Goal: Answer question/provide support: Share knowledge or assist other users

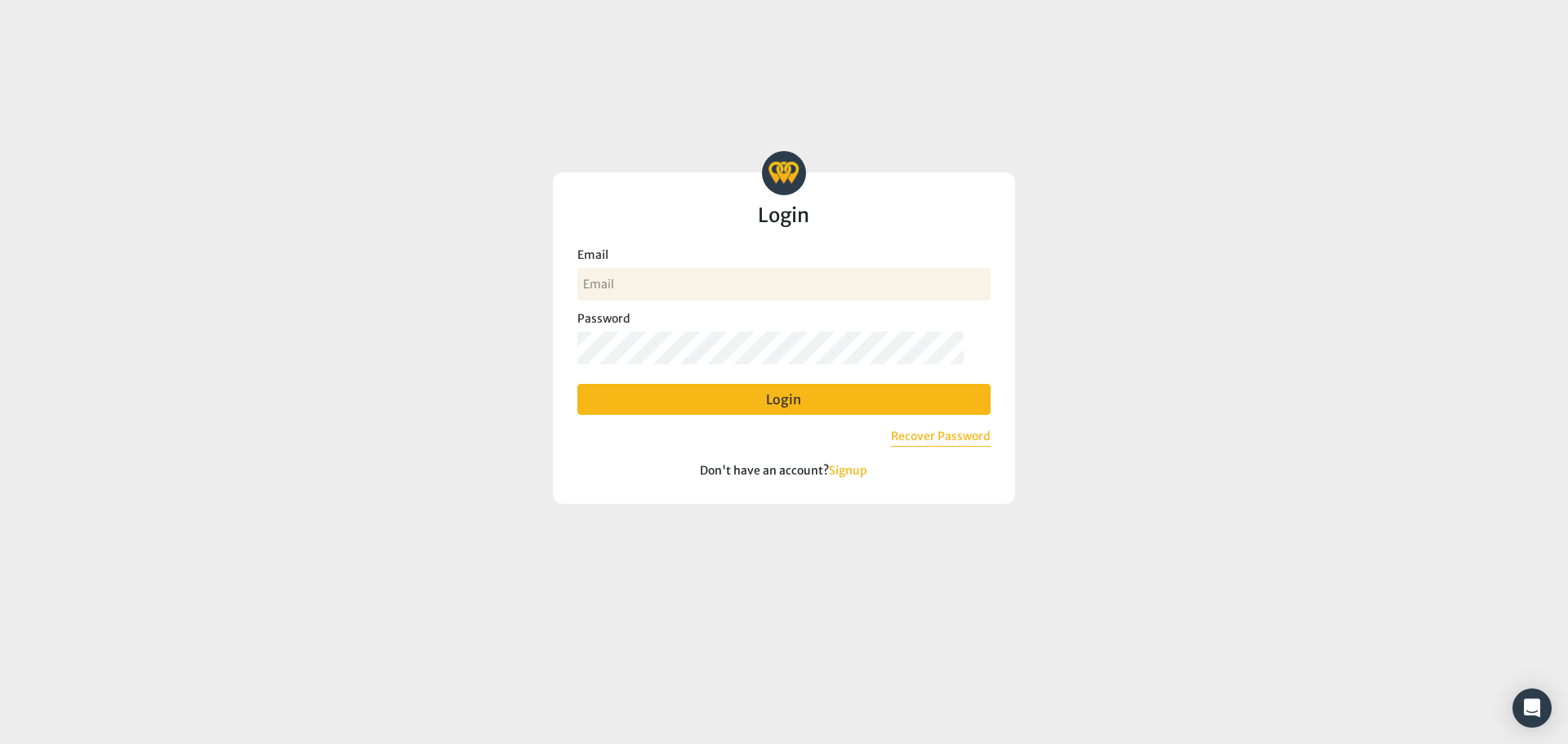
type input "[EMAIL_ADDRESS][DOMAIN_NAME]"
click at [776, 389] on button "Login" at bounding box center [784, 399] width 414 height 31
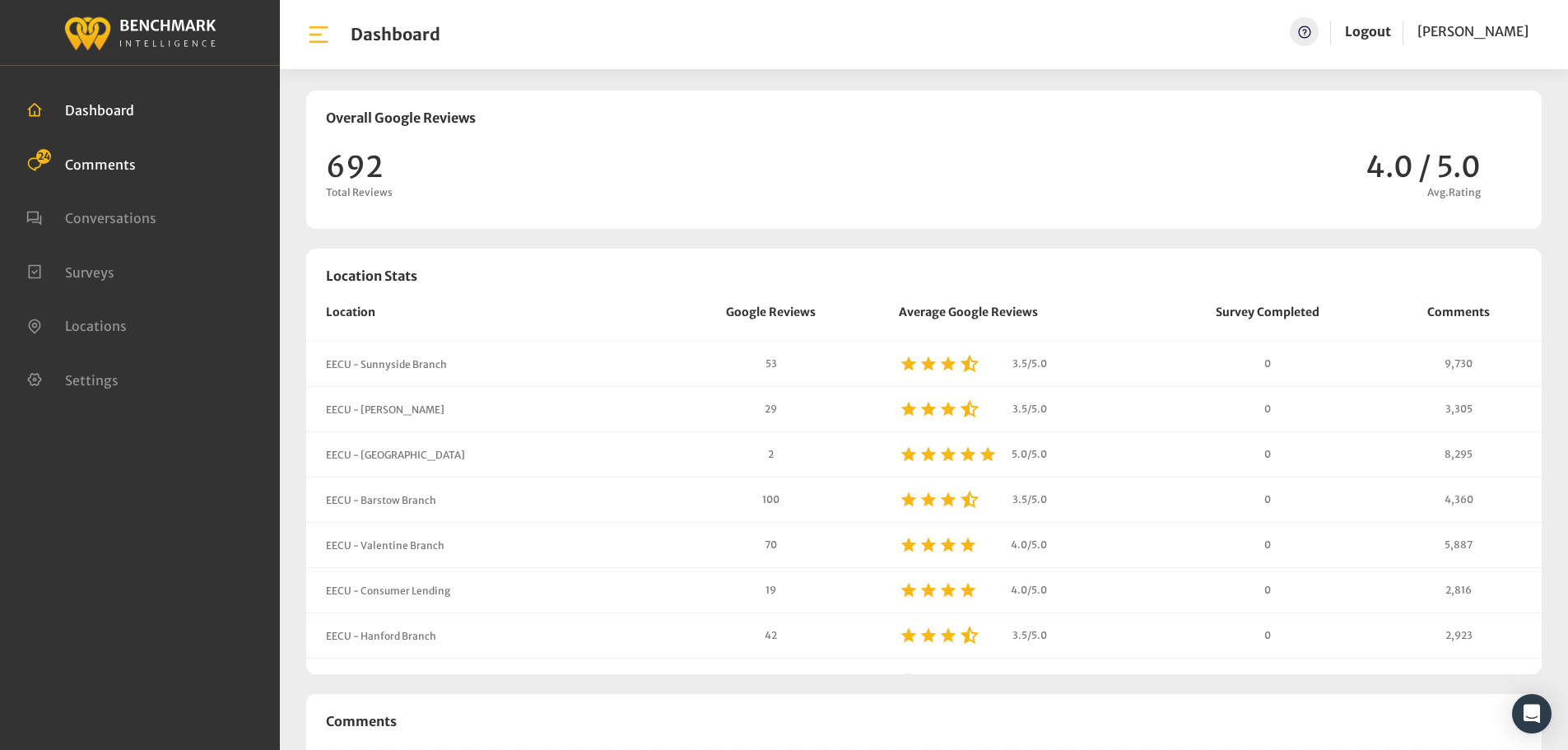
click at [121, 170] on span "Comments" at bounding box center [100, 163] width 71 height 16
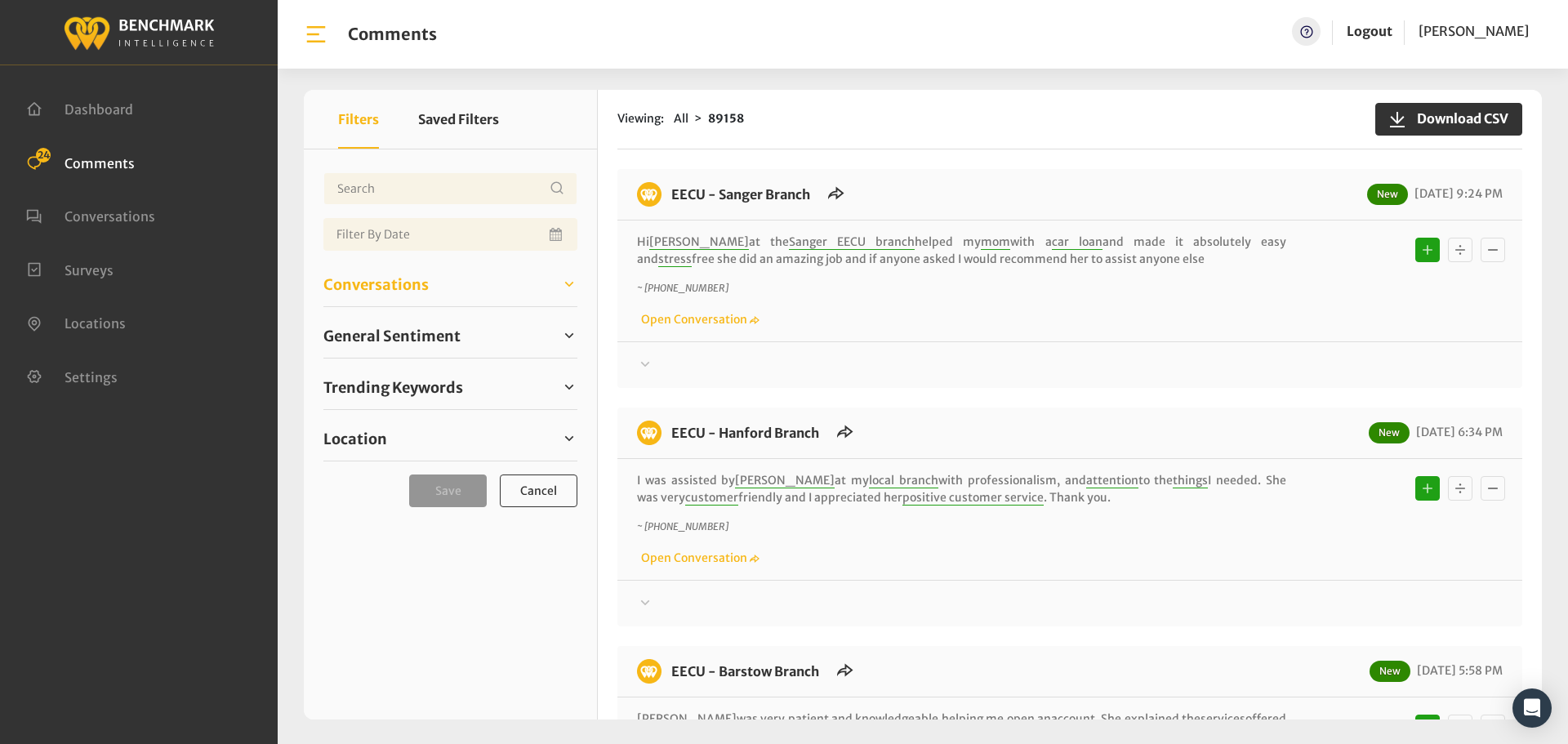
click at [409, 275] on span "Conversations" at bounding box center [376, 285] width 105 height 22
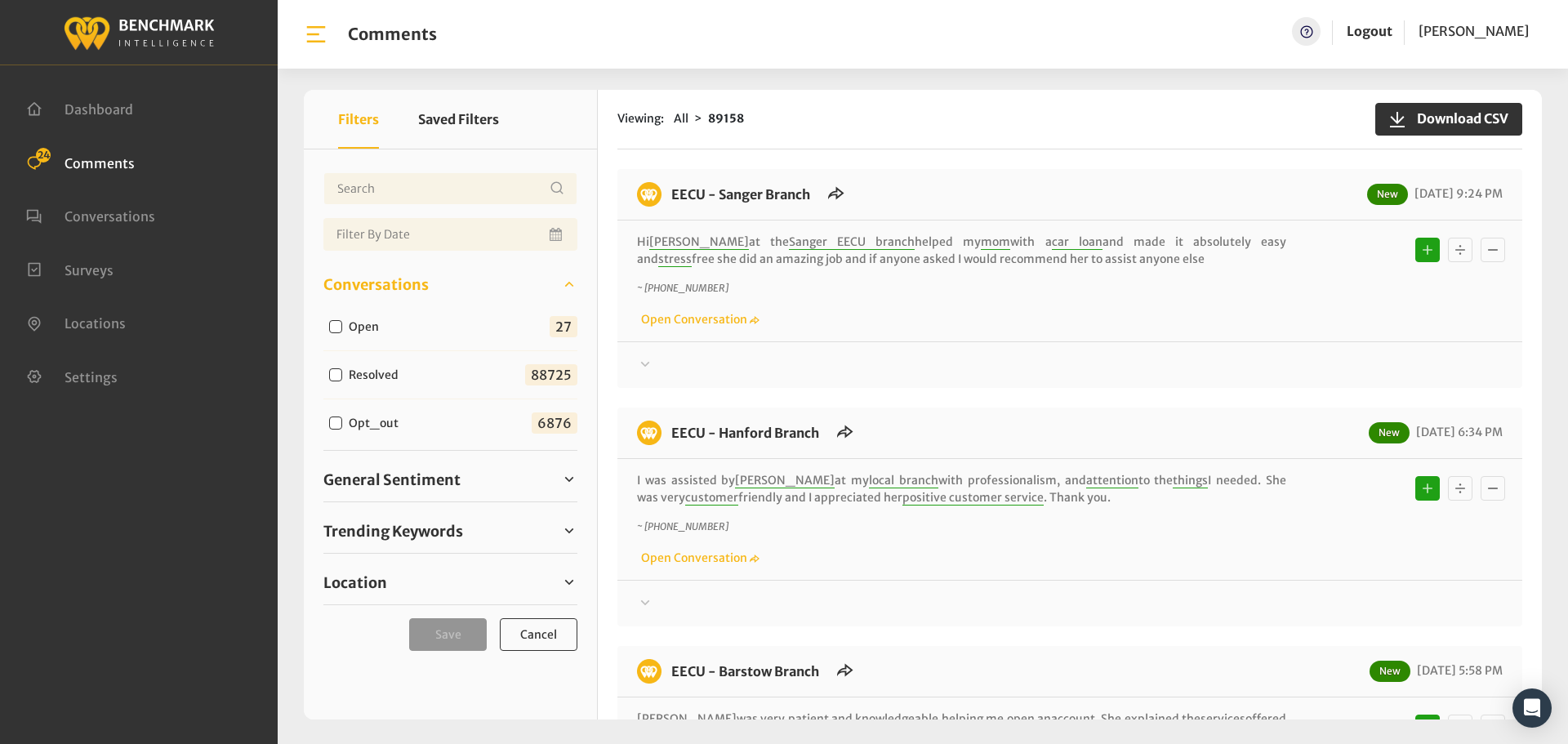
click at [332, 326] on input "Open" at bounding box center [335, 326] width 13 height 13
checkbox input "true"
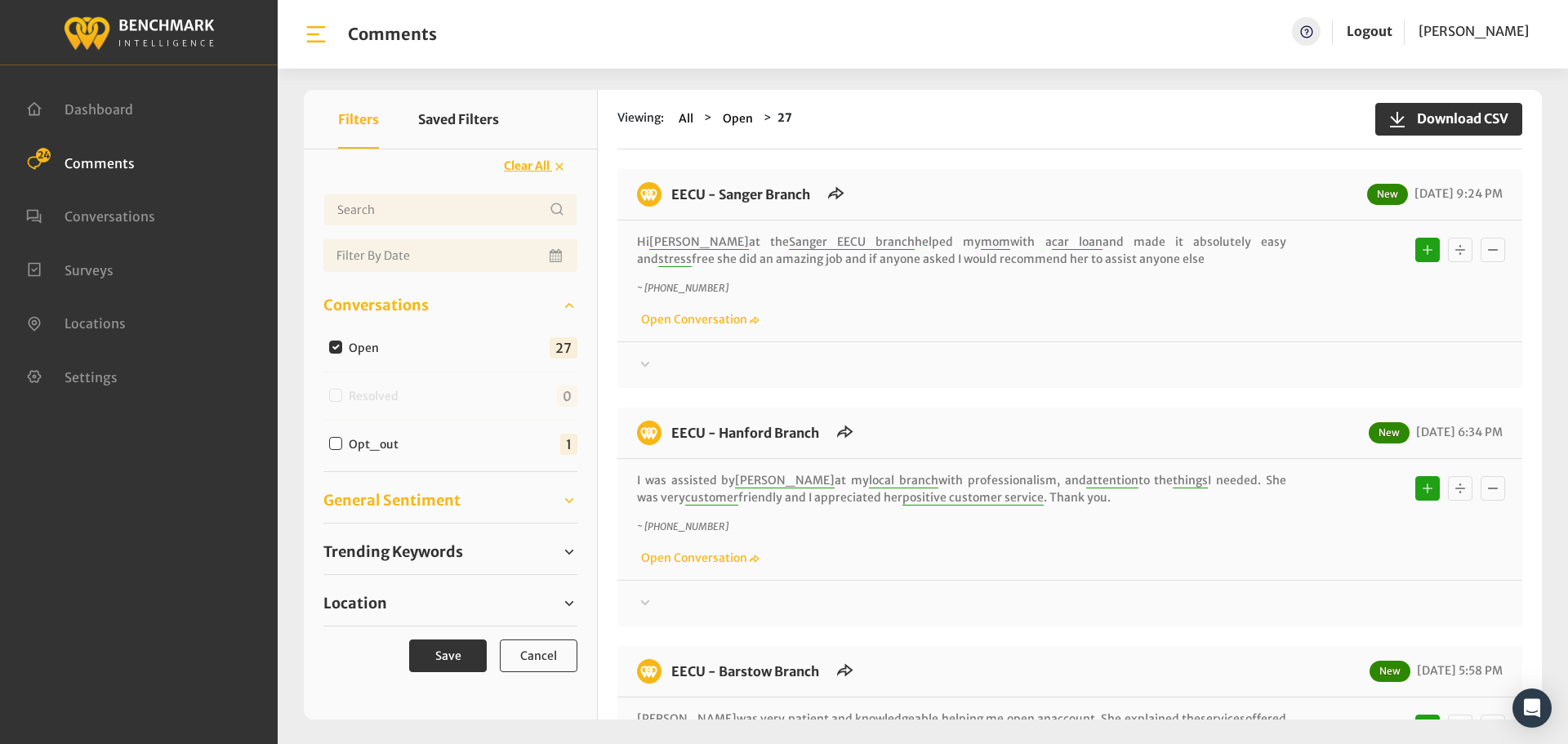
click at [383, 499] on span "General Sentiment" at bounding box center [392, 500] width 137 height 22
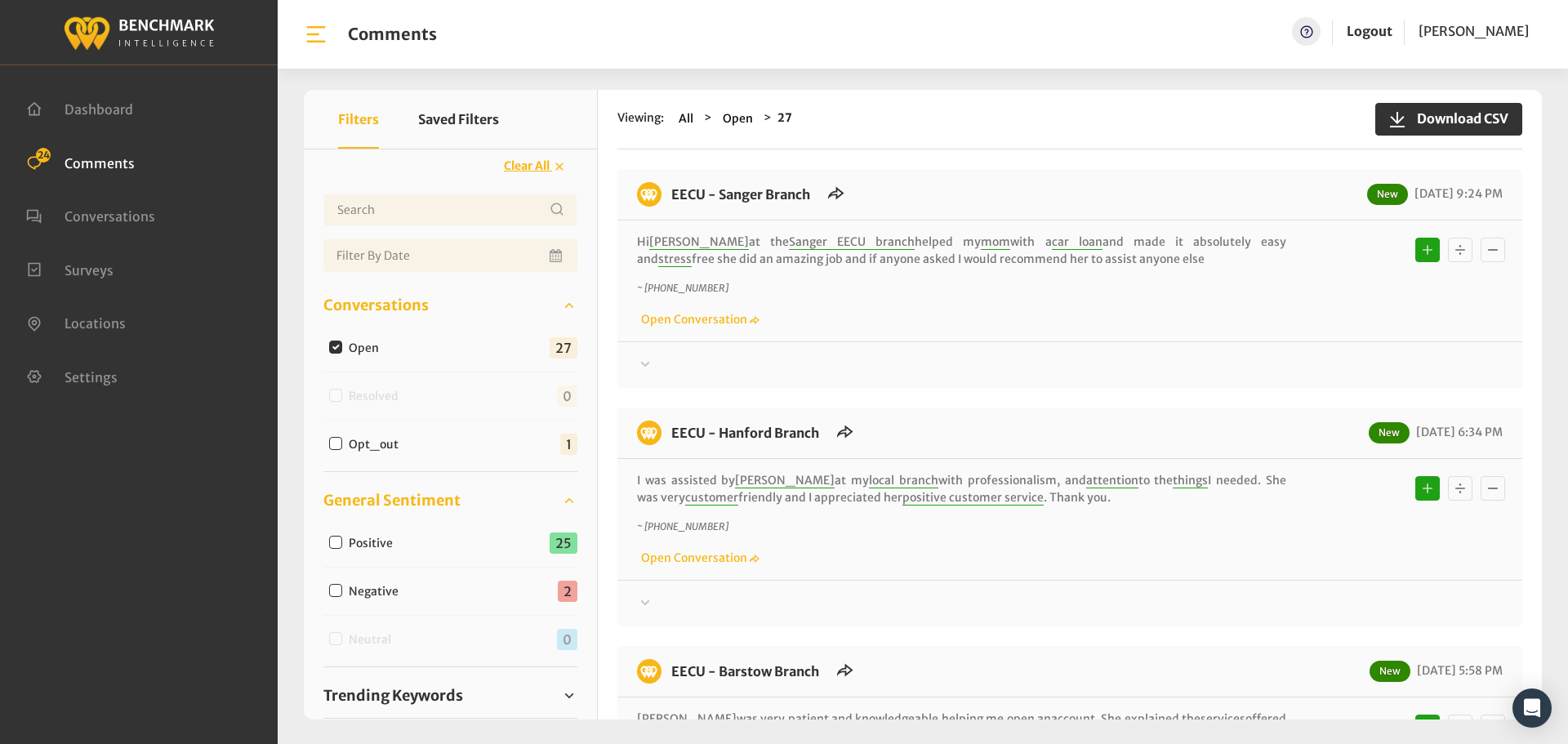
click at [333, 594] on input "Negative" at bounding box center [335, 590] width 13 height 13
checkbox input "true"
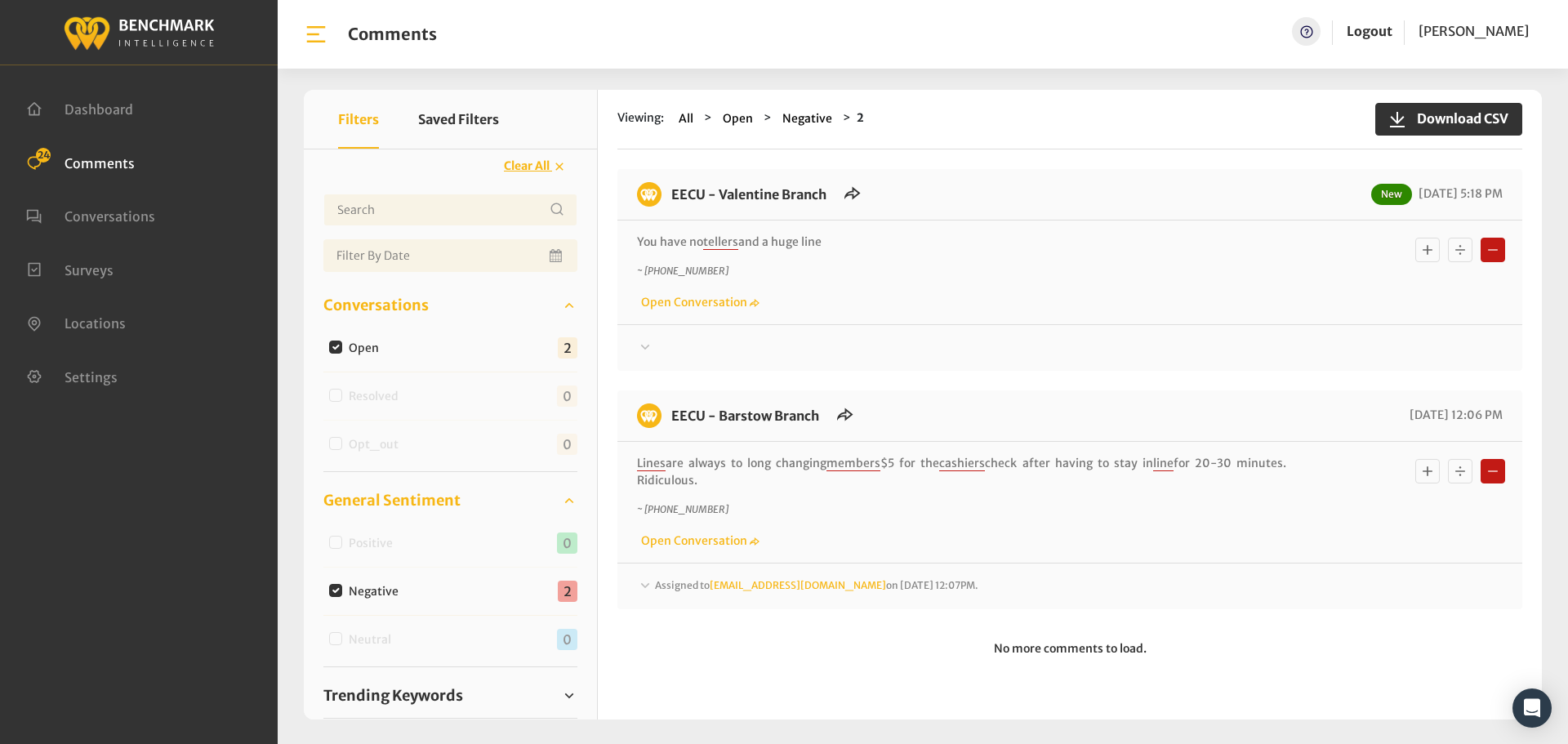
click at [684, 350] on div at bounding box center [1070, 347] width 865 height 19
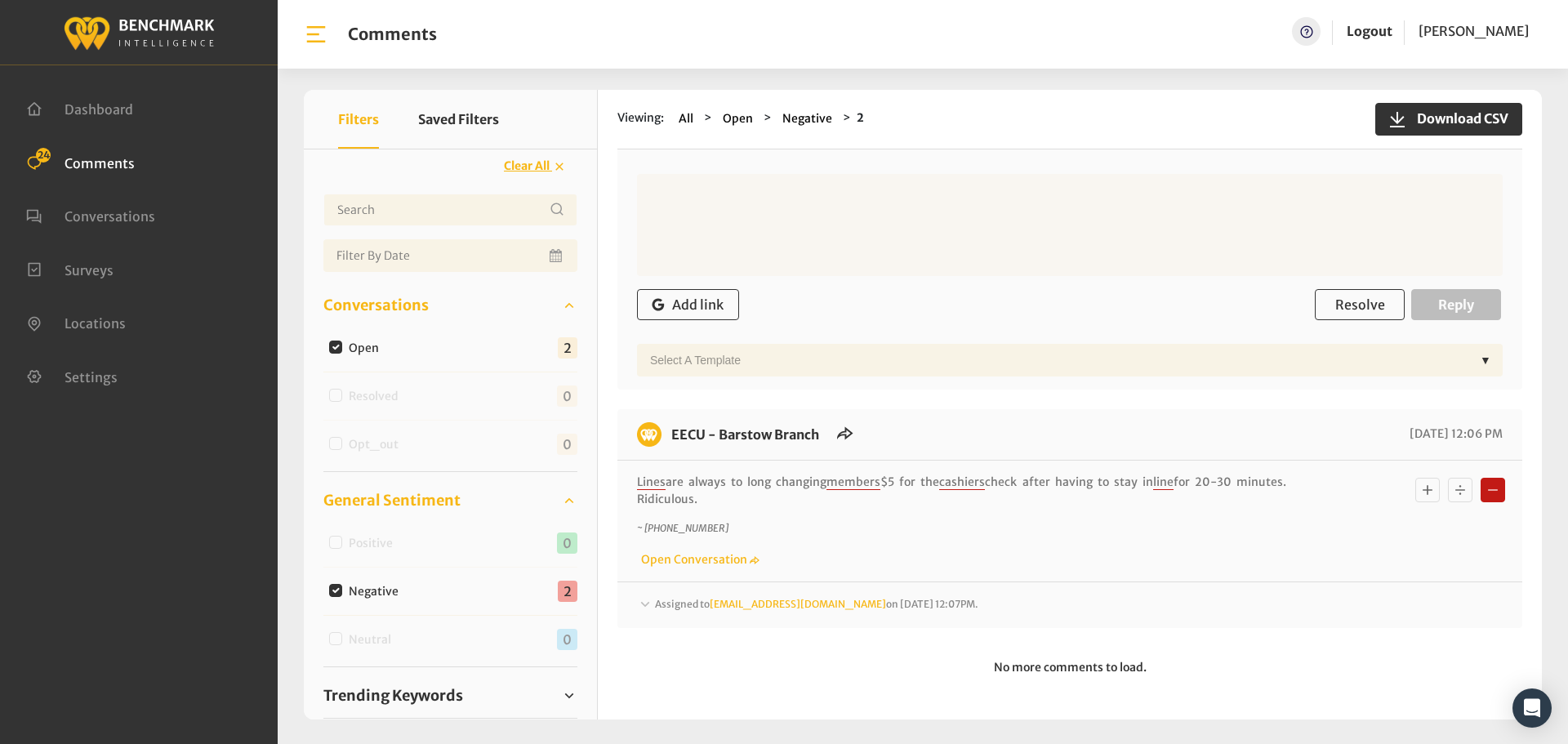
scroll to position [495, 0]
click at [664, 603] on span "Assigned to [EMAIL_ADDRESS][DOMAIN_NAME] on [DATE] 12:07PM." at bounding box center [817, 602] width 324 height 12
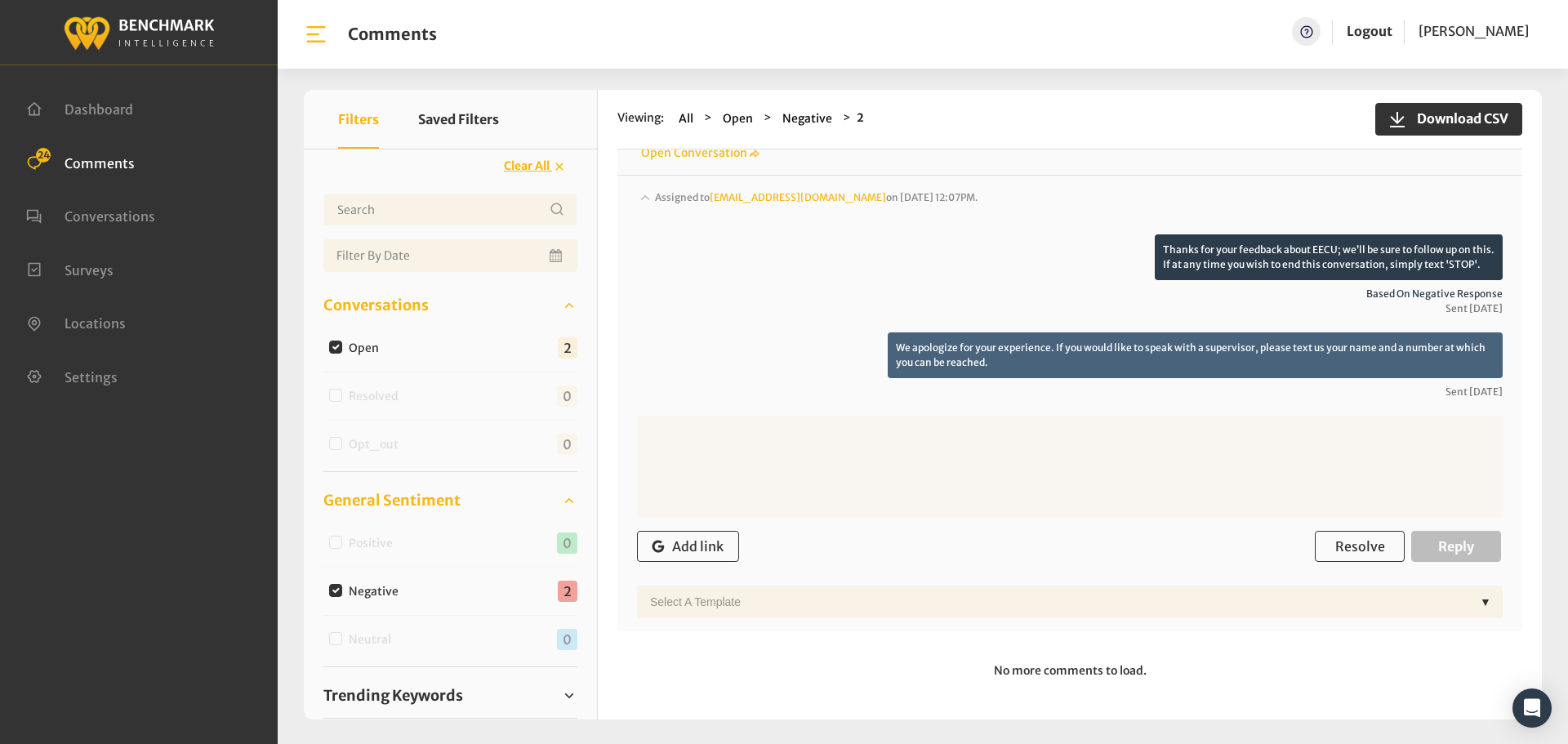
scroll to position [492, 0]
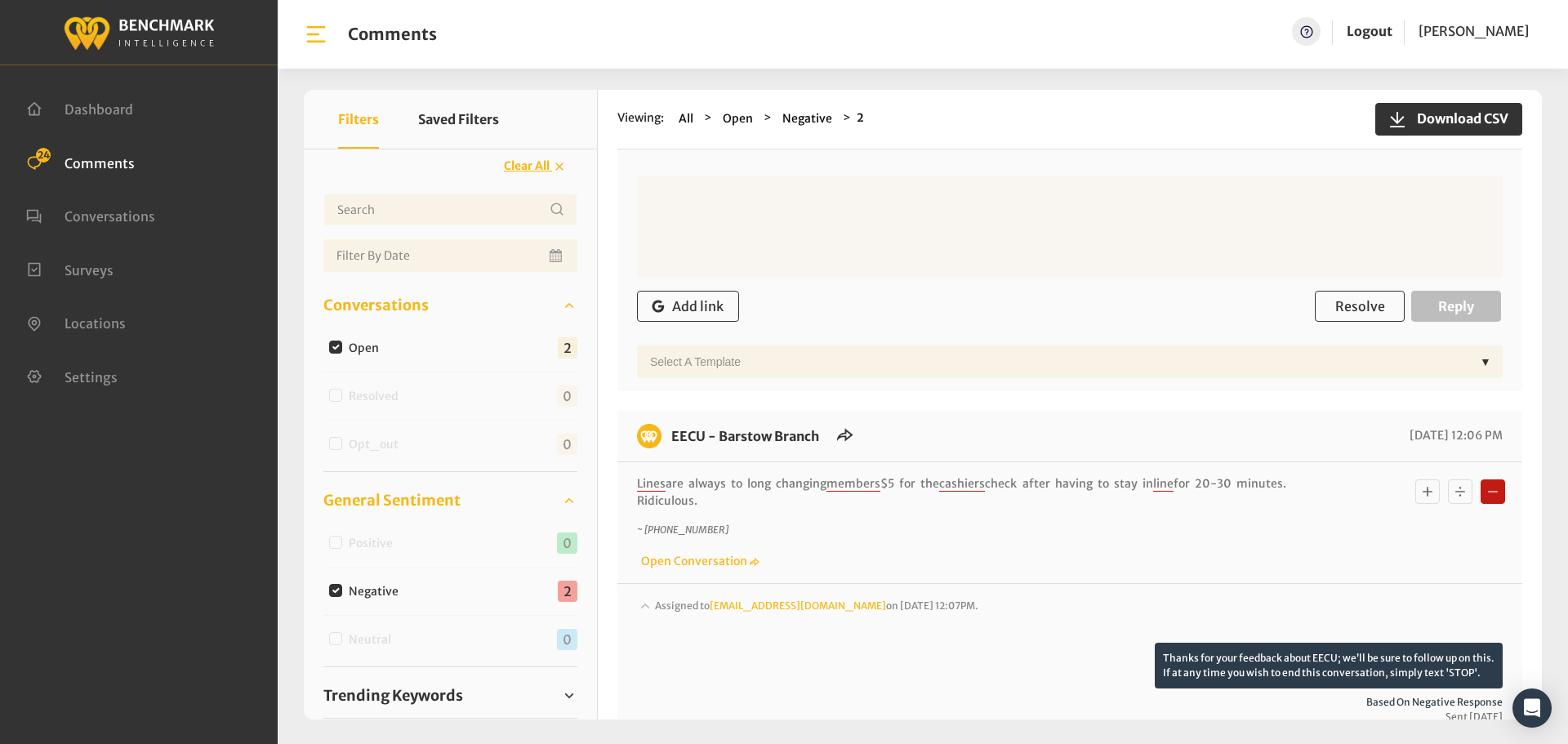
click at [336, 585] on input "Negative" at bounding box center [335, 590] width 13 height 13
checkbox input "false"
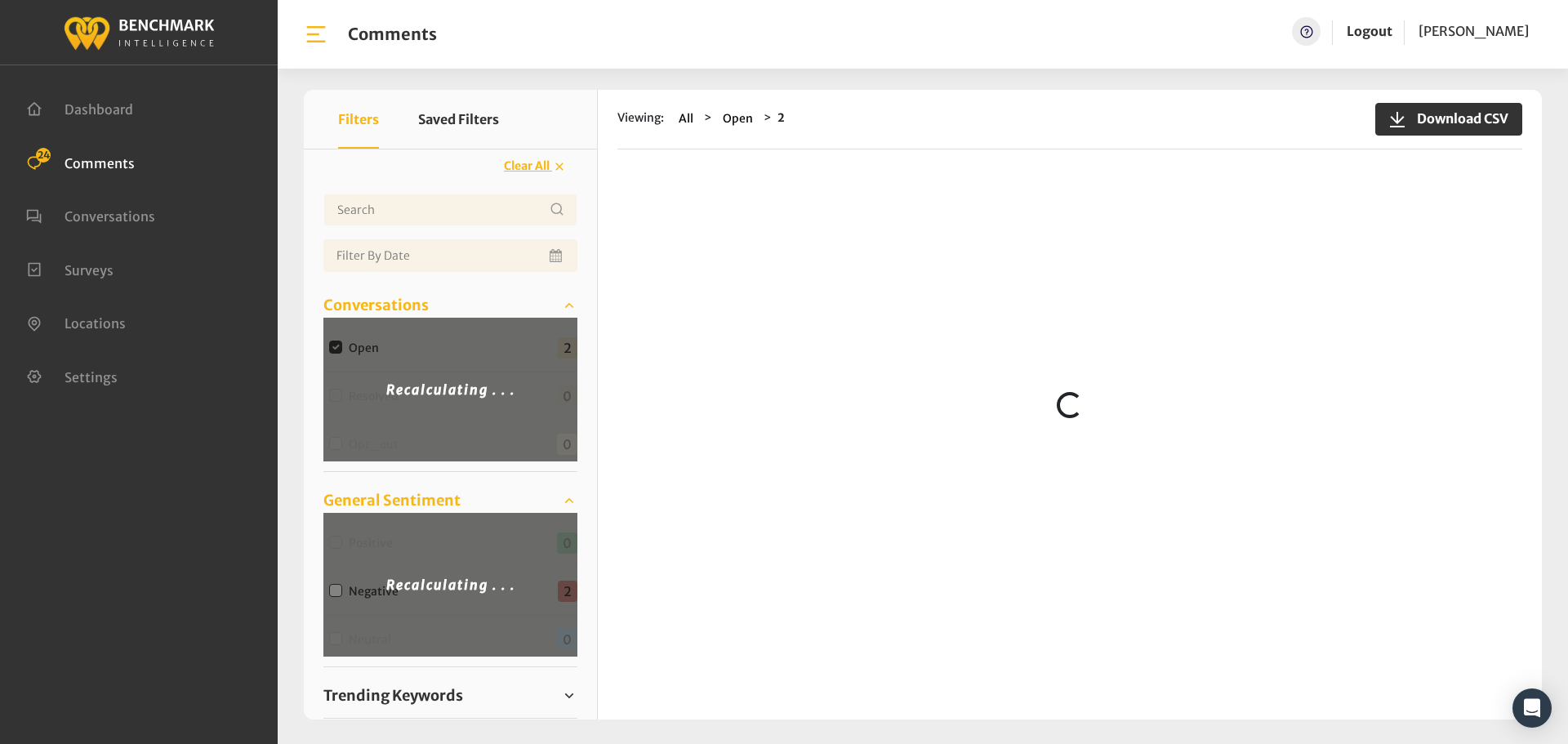
scroll to position [0, 0]
